Goal: Task Accomplishment & Management: Manage account settings

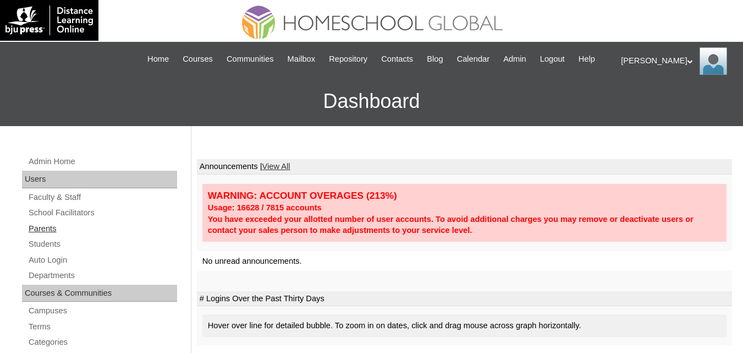
click at [41, 235] on link "Parents" at bounding box center [103, 229] width 150 height 14
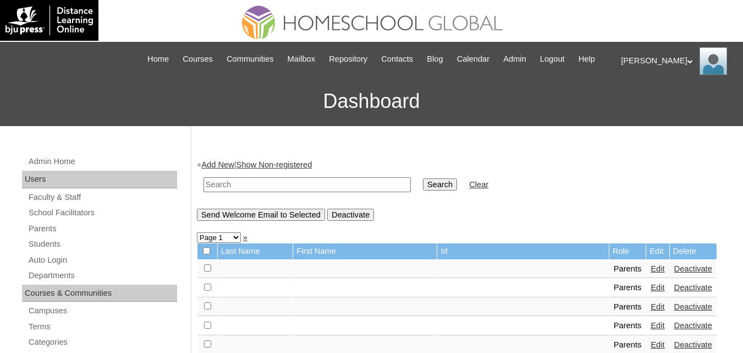
click at [315, 187] on td at bounding box center [307, 185] width 218 height 26
click at [278, 192] on input "text" at bounding box center [307, 184] width 207 height 15
paste input "MHP0152-TECHPH2025"
type input "MHP0152-TECHPH2025"
click at [423, 190] on input "Search" at bounding box center [440, 184] width 34 height 12
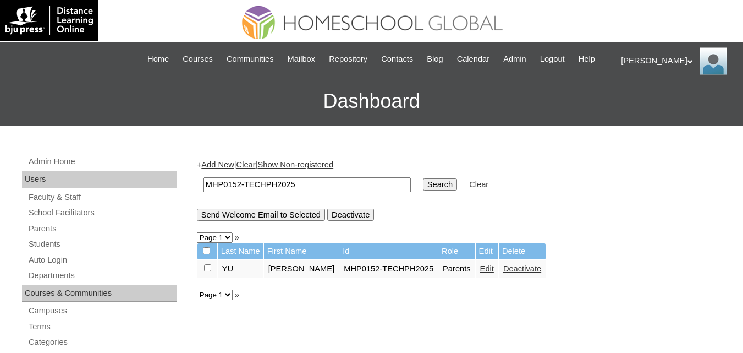
click at [480, 273] on link "Edit" at bounding box center [487, 268] width 14 height 9
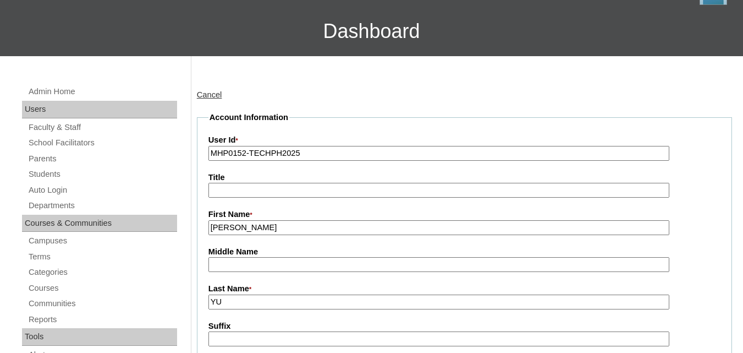
scroll to position [275, 0]
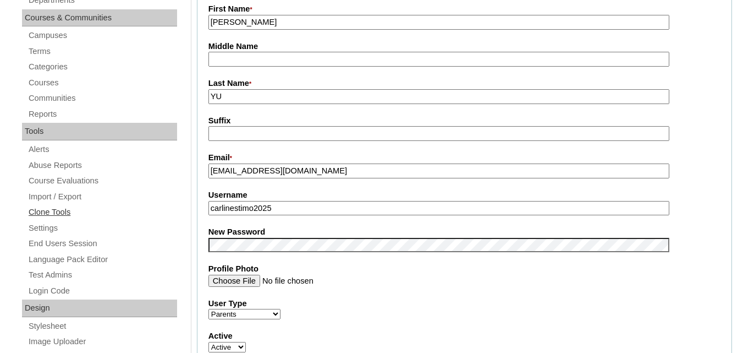
drag, startPoint x: 273, startPoint y: 222, endPoint x: 172, endPoint y: 222, distance: 101.8
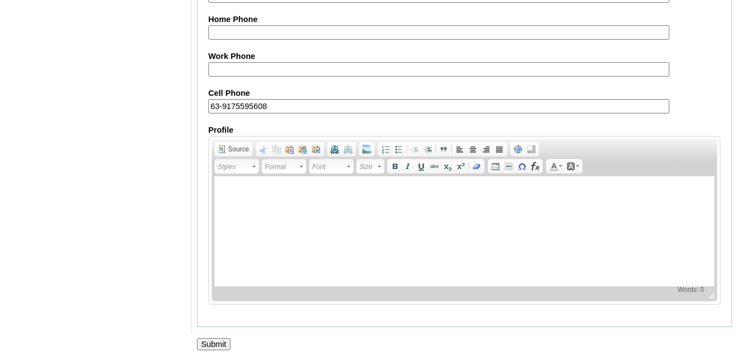
scroll to position [1106, 0]
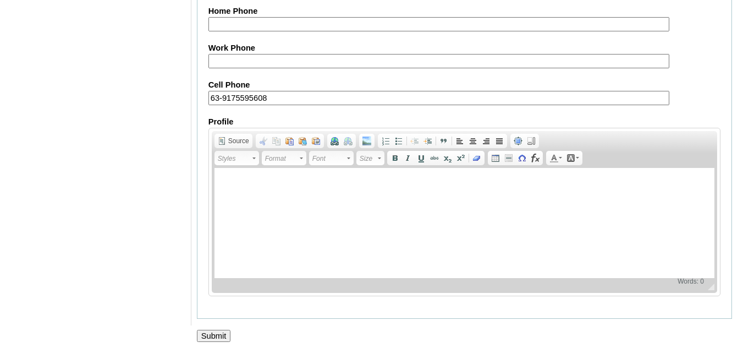
click at [212, 336] on input "Submit" at bounding box center [214, 336] width 34 height 12
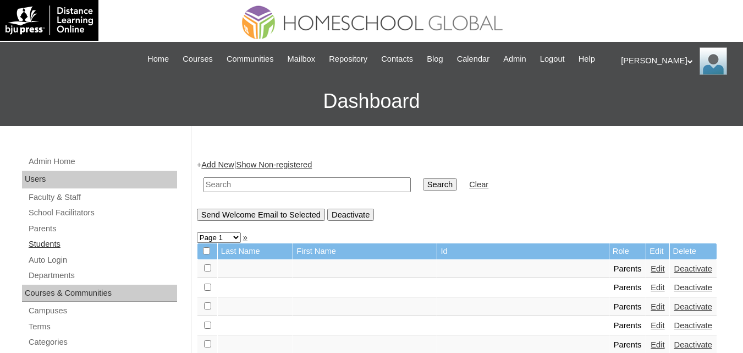
click at [42, 251] on link "Students" at bounding box center [103, 244] width 150 height 14
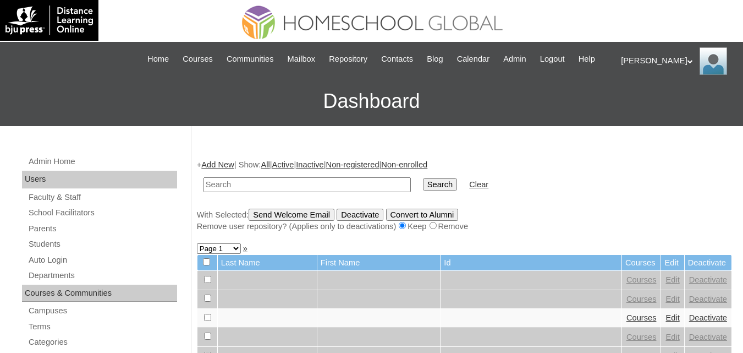
paste input "MHS00197-TECHPH2025"
type input "MHS00197-TECHPH2025"
click at [423, 190] on input "Search" at bounding box center [440, 184] width 34 height 12
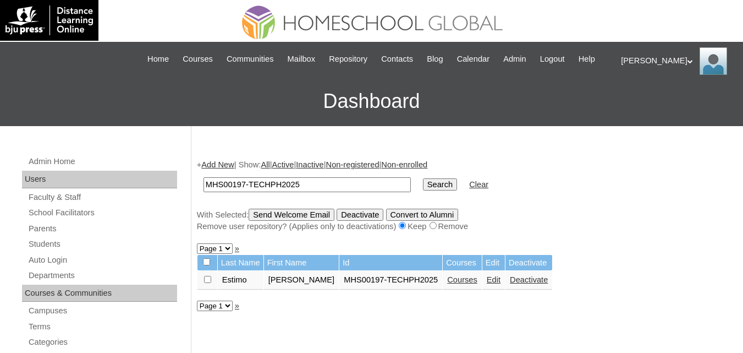
click at [487, 284] on link "Edit" at bounding box center [494, 279] width 14 height 9
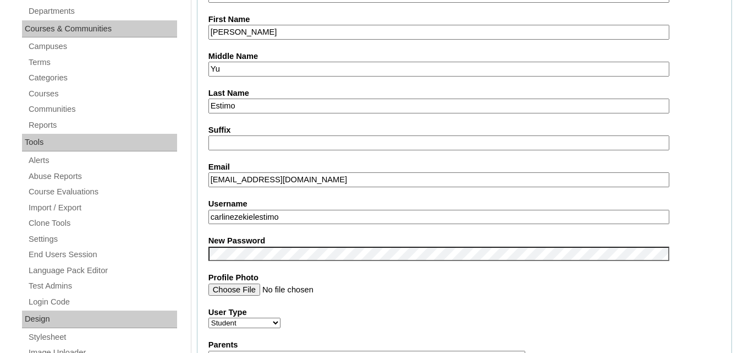
scroll to position [275, 0]
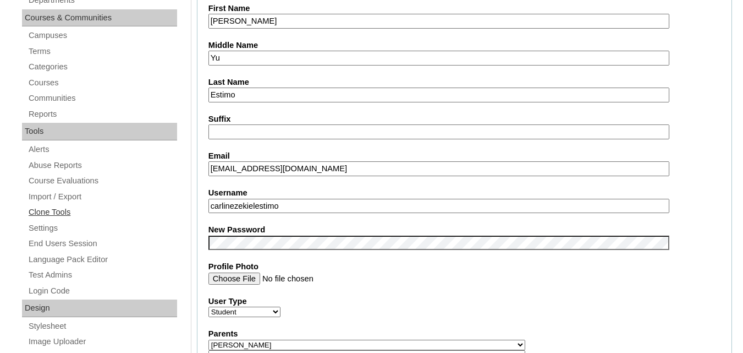
drag, startPoint x: 287, startPoint y: 220, endPoint x: 147, endPoint y: 225, distance: 139.8
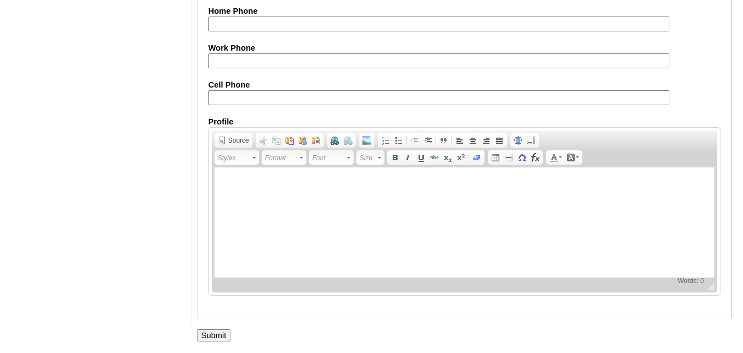
scroll to position [1337, 0]
click at [205, 331] on input "Submit" at bounding box center [214, 335] width 34 height 12
